Goal: Find specific page/section: Find specific page/section

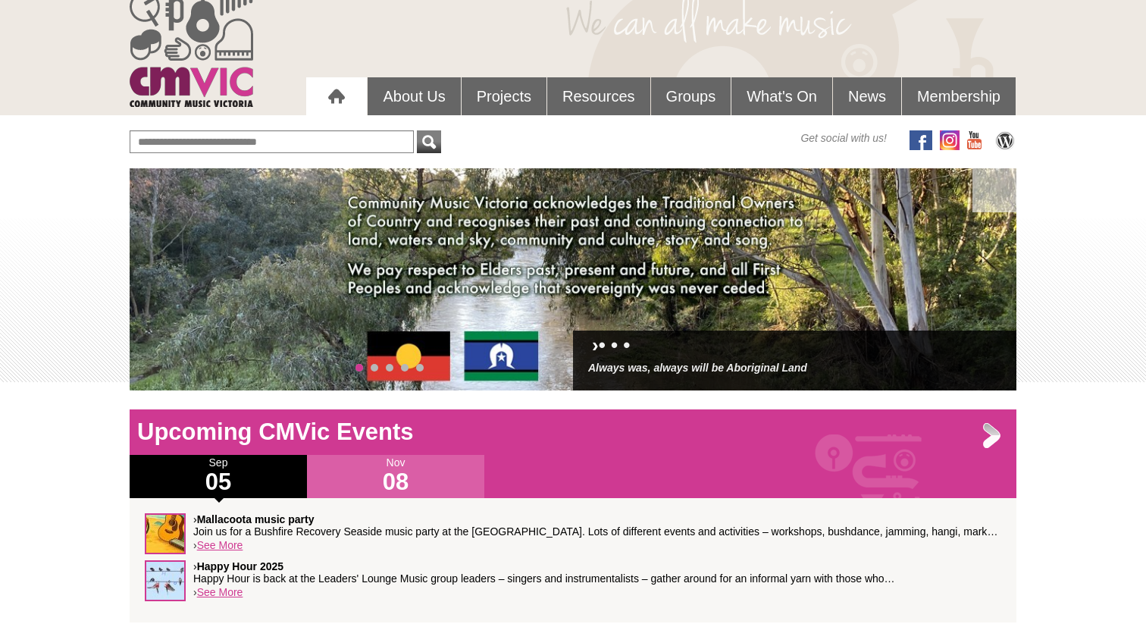
scroll to position [66, 0]
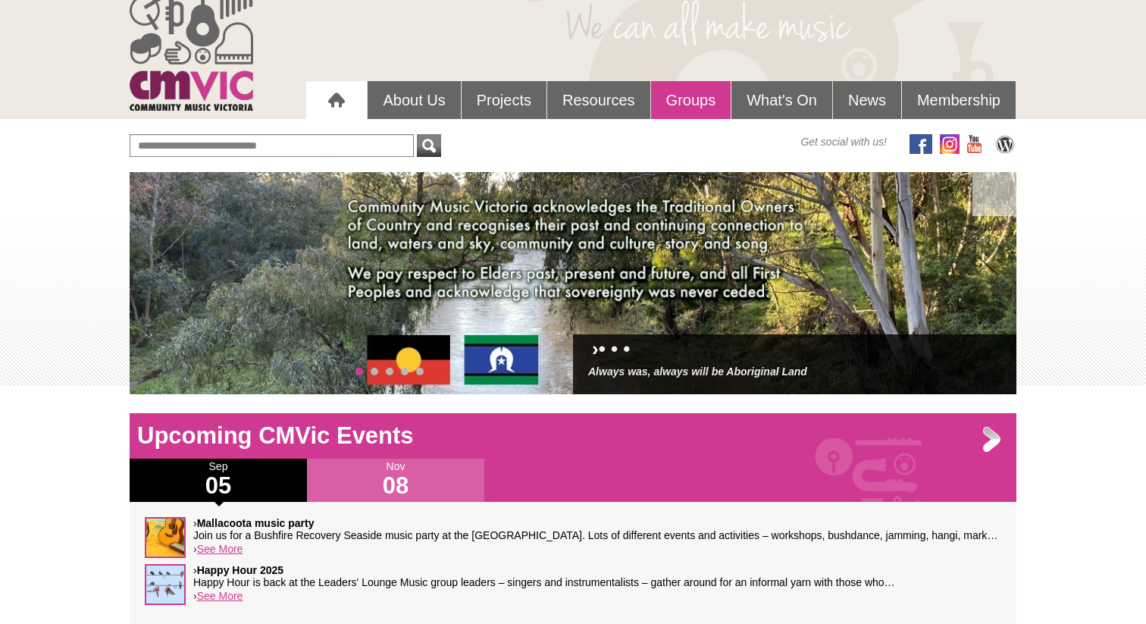
click at [696, 104] on link "Groups" at bounding box center [691, 100] width 80 height 38
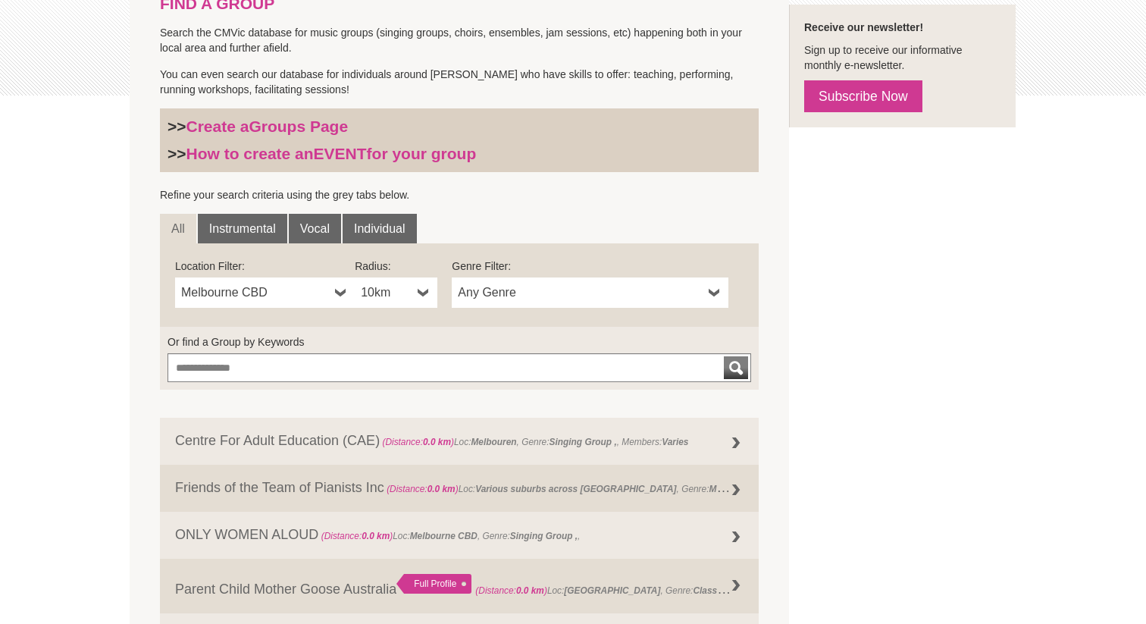
scroll to position [367, 0]
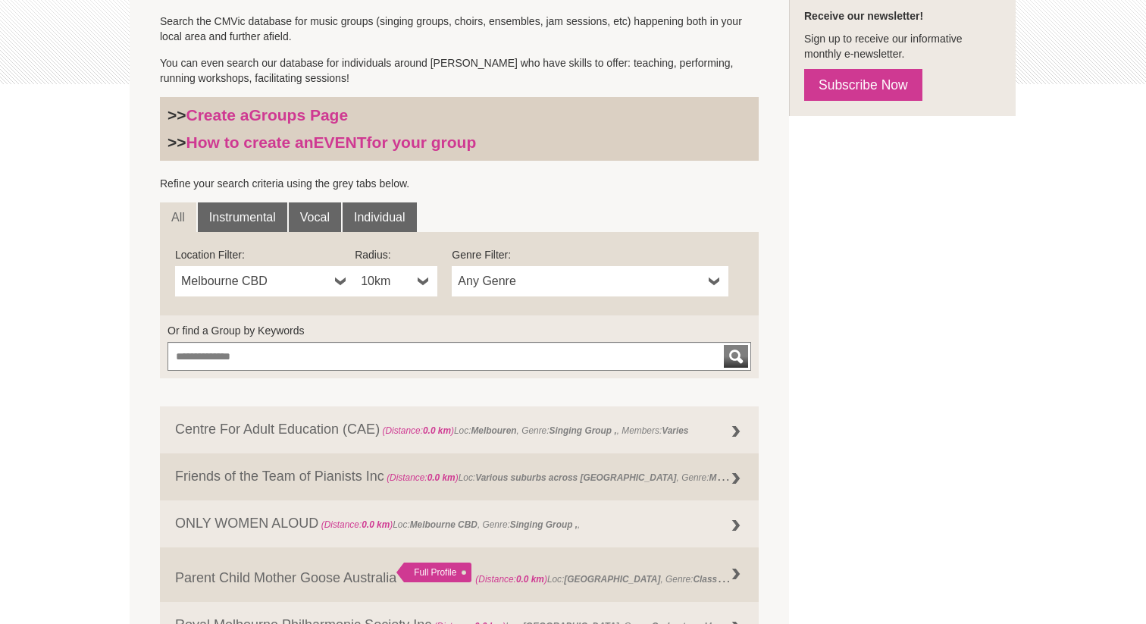
click at [328, 278] on span "Melbourne CBD" at bounding box center [255, 281] width 148 height 18
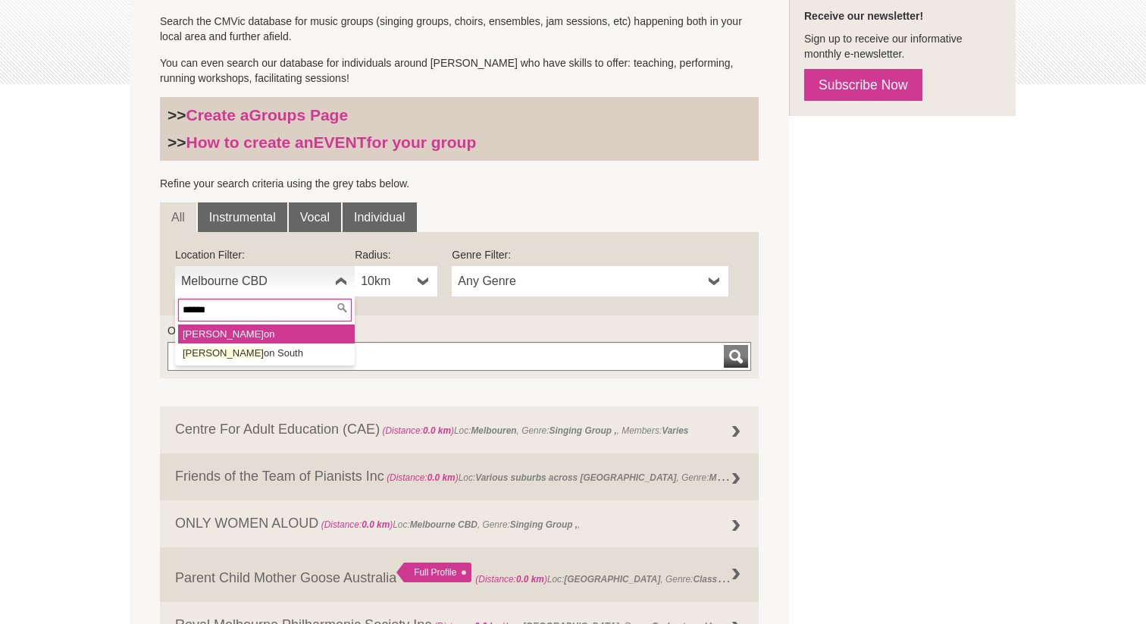
type input "*******"
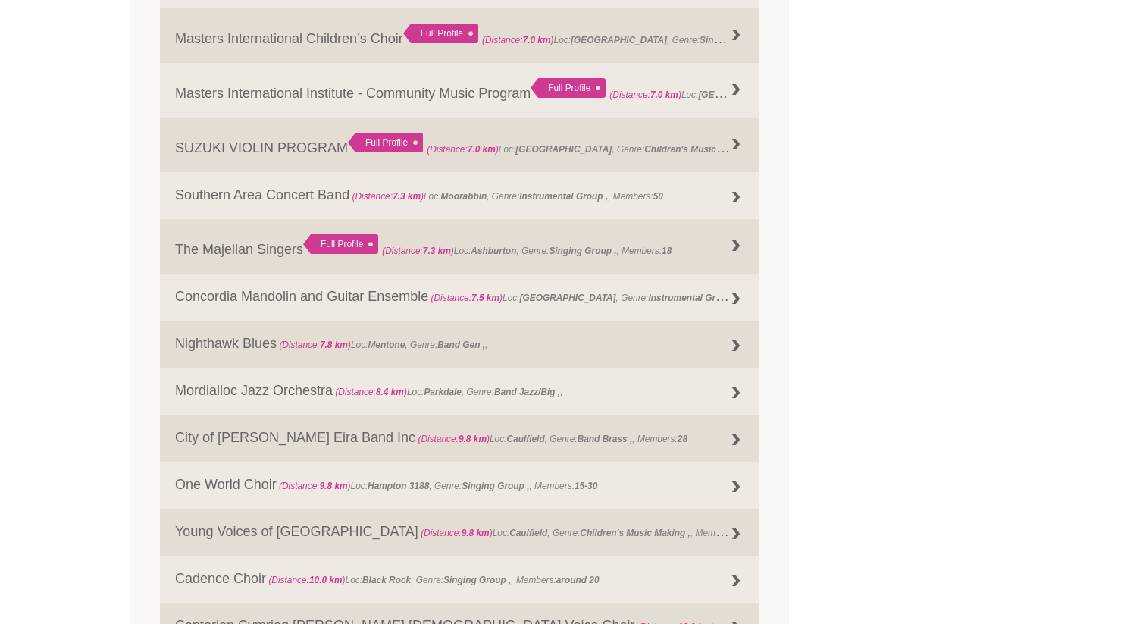
scroll to position [1529, 0]
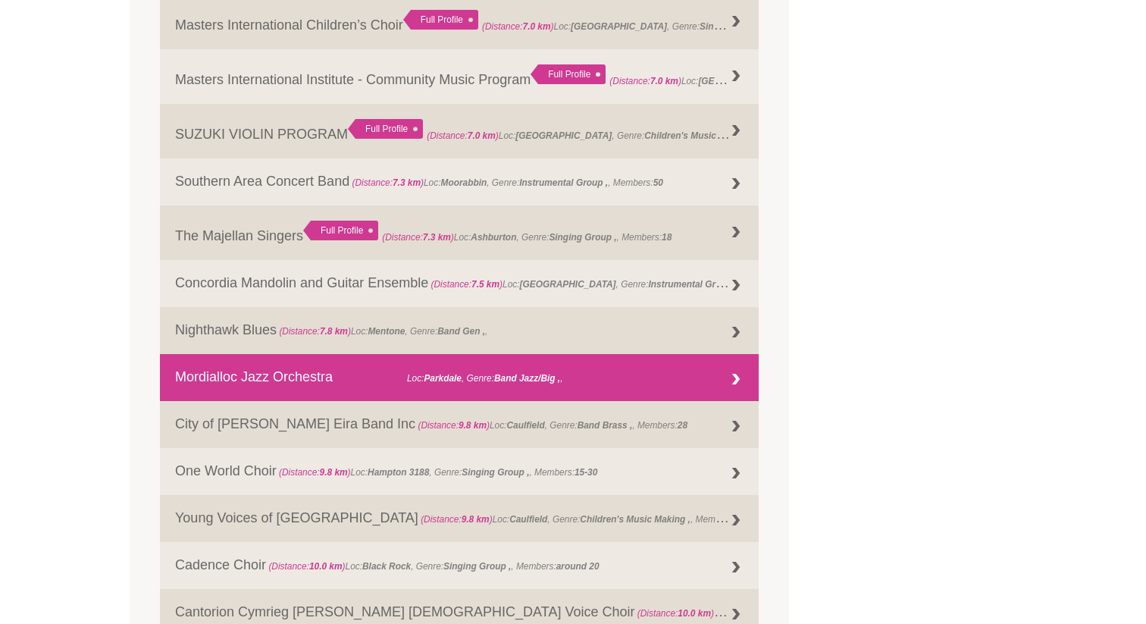
click at [709, 381] on link "Mordialloc Jazz Orchestra (Distance: 8.4 km ) Loc: Parkdale , Genre: Band Jazz/…" at bounding box center [459, 377] width 599 height 47
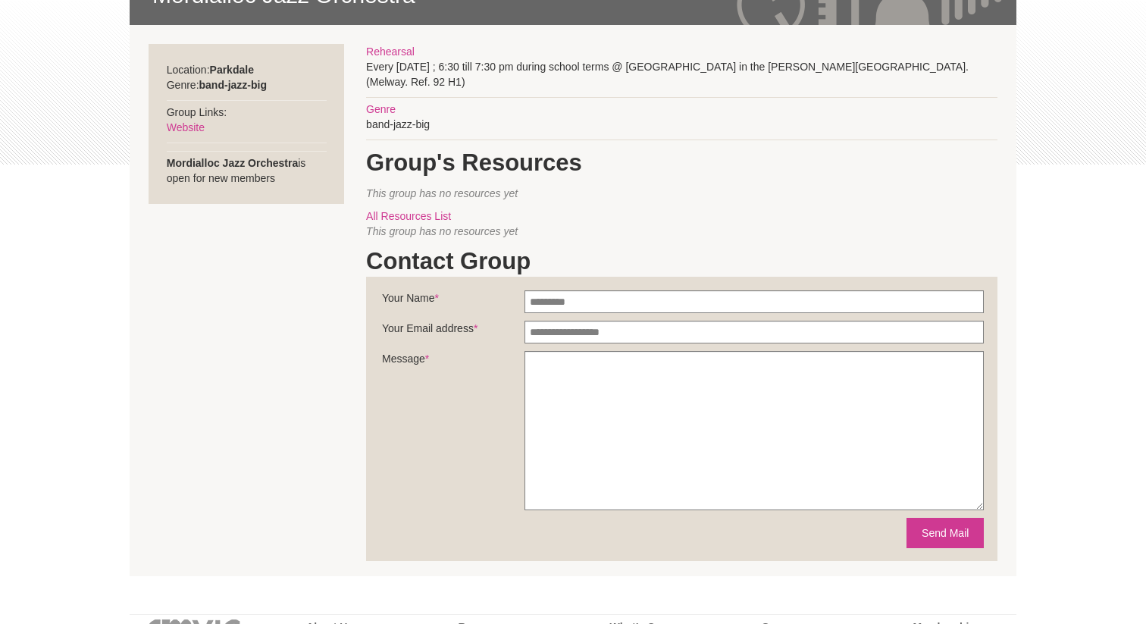
scroll to position [289, 0]
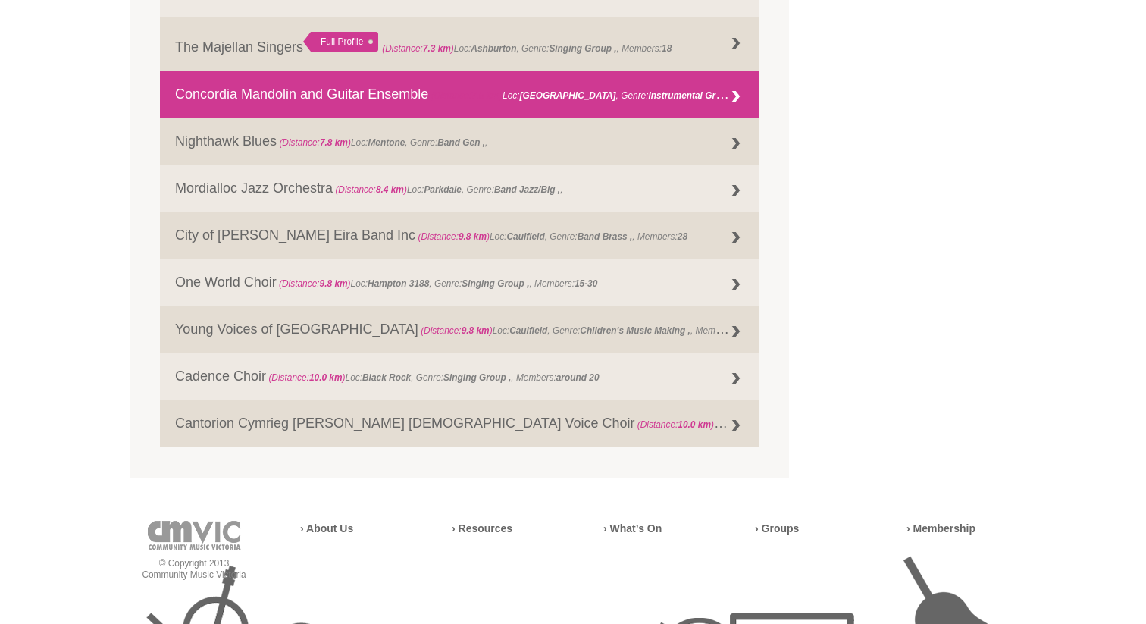
scroll to position [1719, 0]
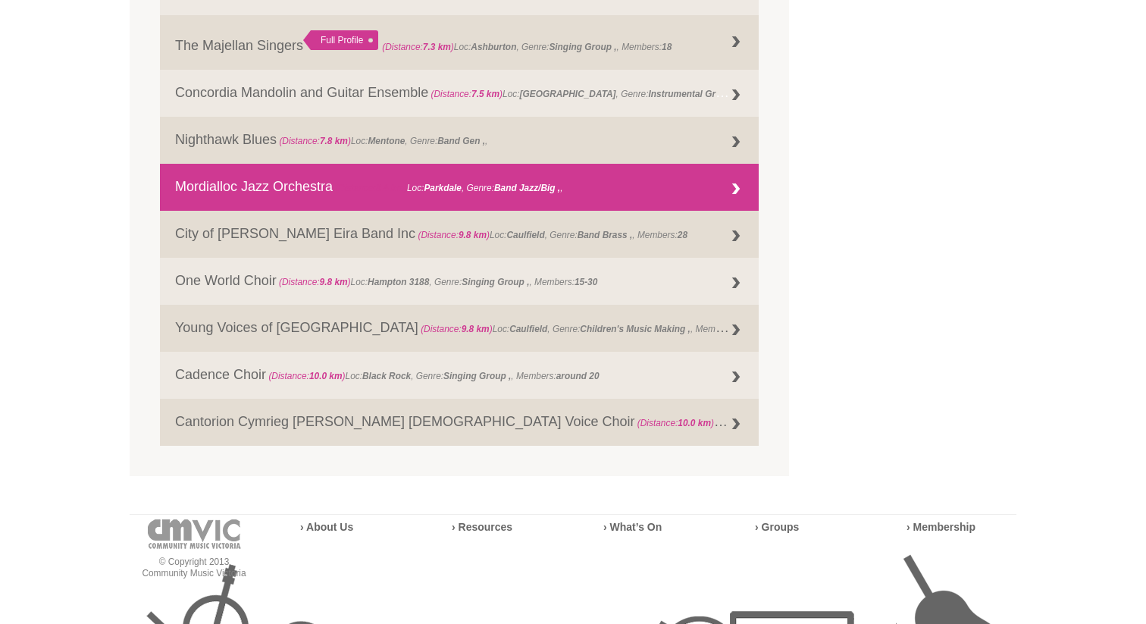
click at [305, 186] on link "Mordialloc Jazz Orchestra (Distance: 8.4 km ) Loc: Parkdale , Genre: Band Jazz/…" at bounding box center [459, 187] width 599 height 47
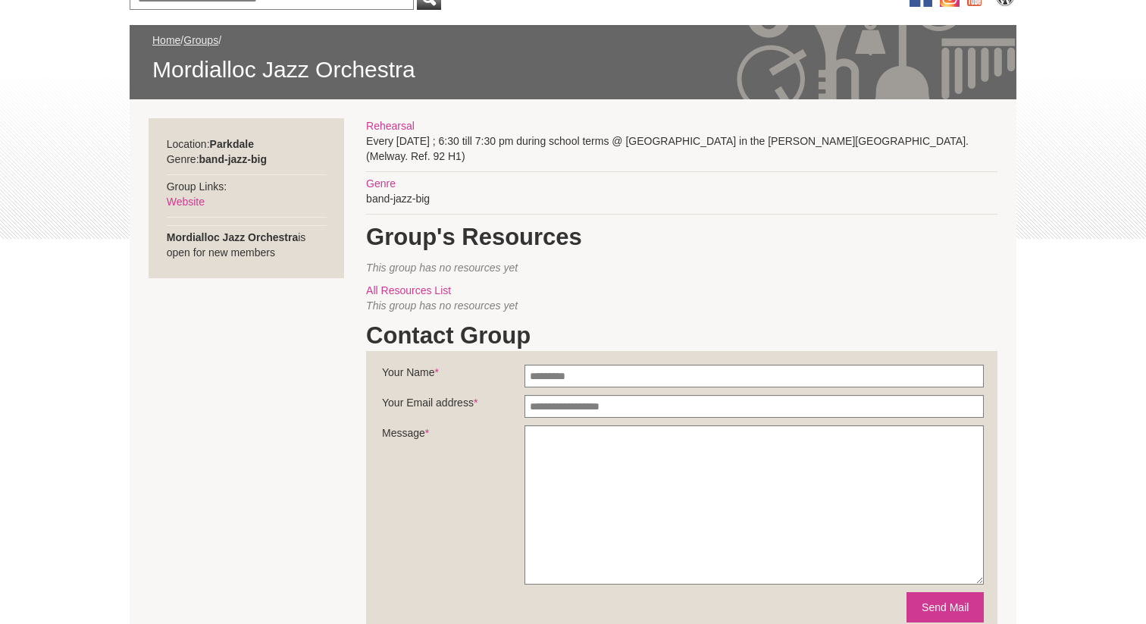
scroll to position [211, 0]
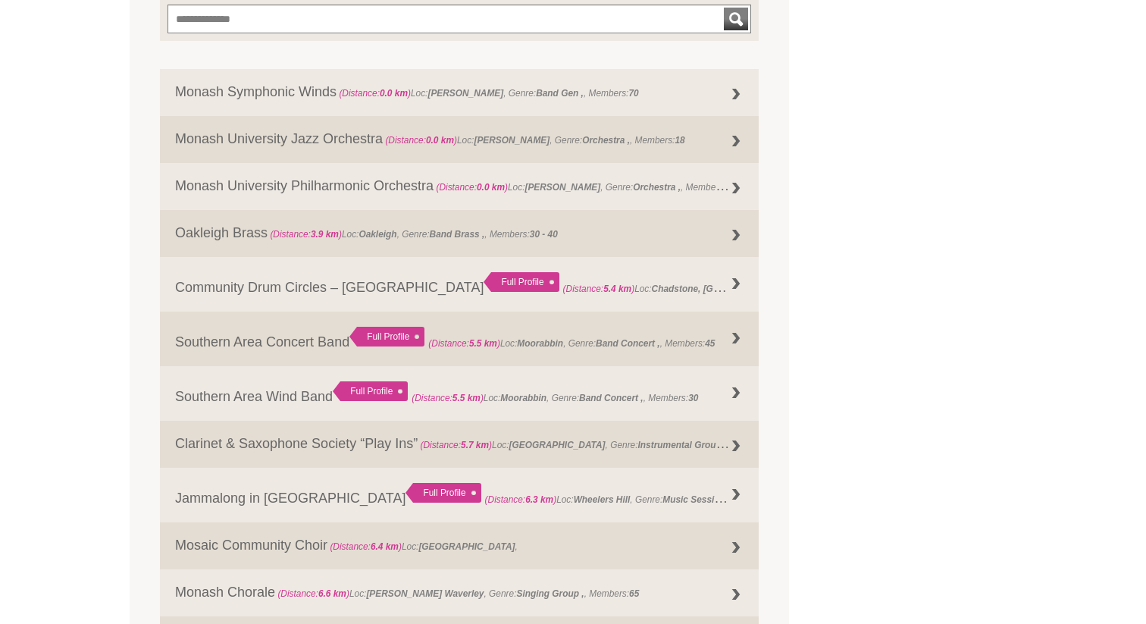
scroll to position [709, 0]
